Goal: Complete application form

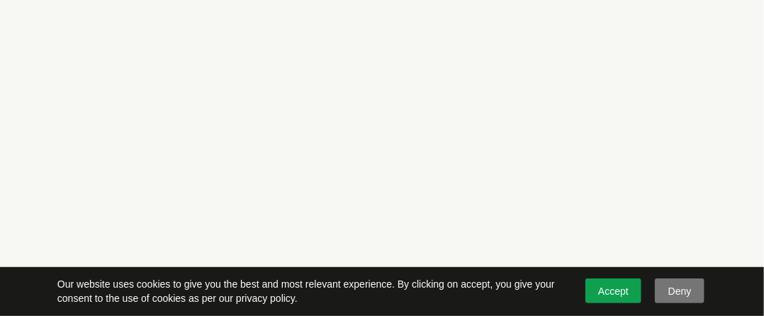
click at [615, 291] on link "Accept" at bounding box center [613, 290] width 57 height 25
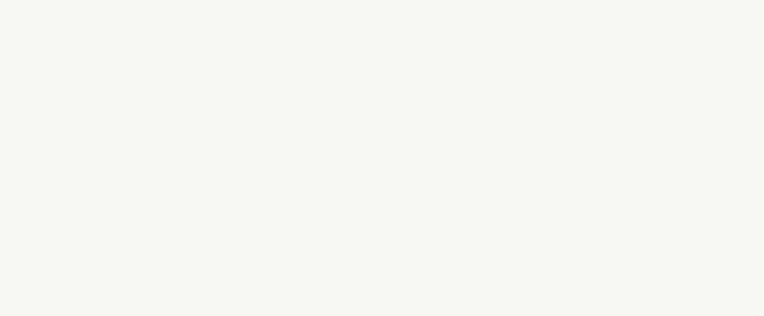
scroll to position [96, 0]
click at [728, 217] on div at bounding box center [382, 296] width 764 height 785
click at [694, 163] on div at bounding box center [381, 235] width 687 height 394
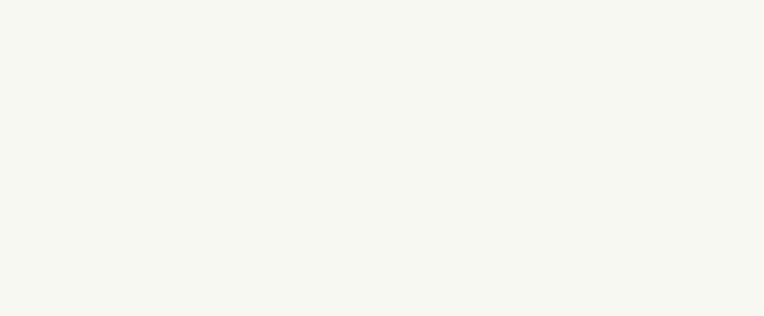
click at [763, 261] on div at bounding box center [478, 245] width 808 height 396
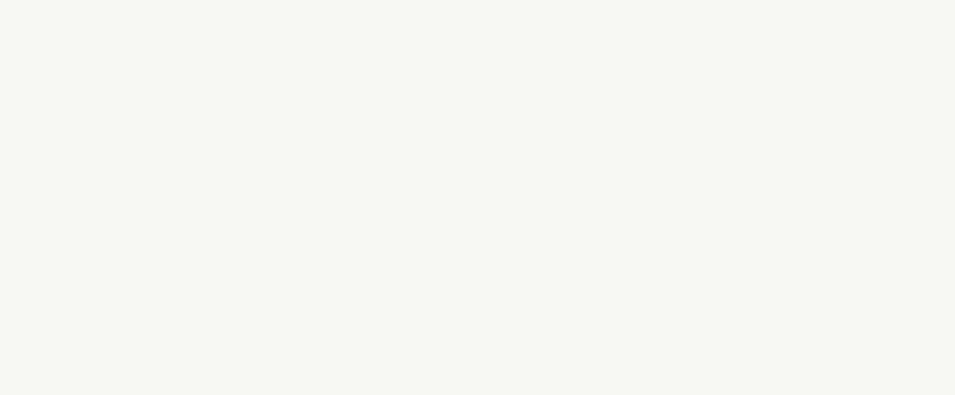
scroll to position [89, 0]
click at [361, 295] on div at bounding box center [478, 313] width 808 height 708
